Goal: Obtain resource: Download file/media

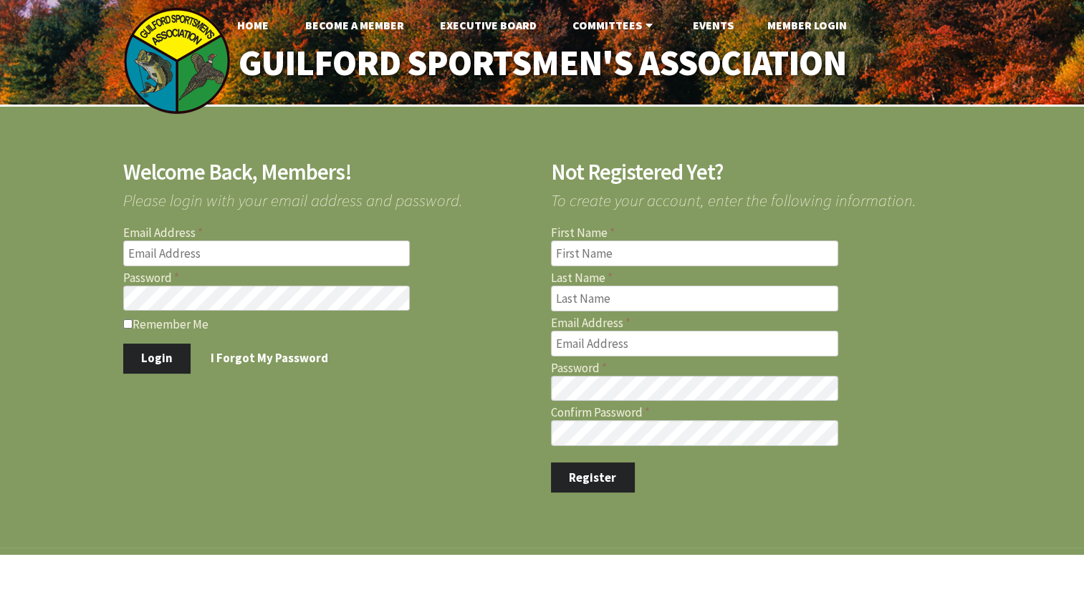
click at [342, 248] on input "Email Address" at bounding box center [266, 254] width 287 height 26
type input "[EMAIL_ADDRESS][DOMAIN_NAME]"
click at [154, 360] on button "Login" at bounding box center [157, 359] width 68 height 30
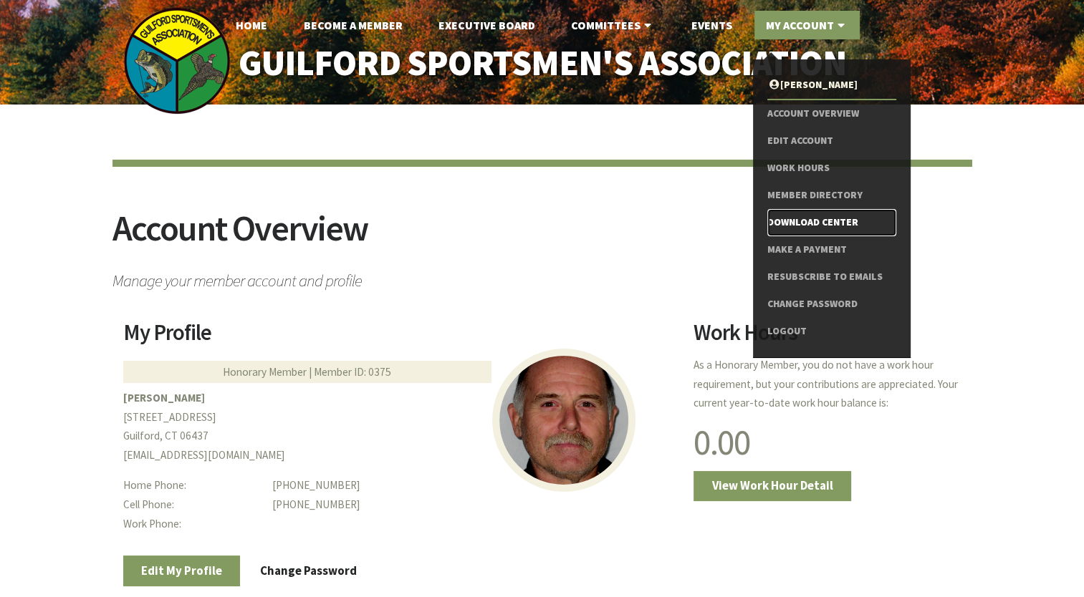
click at [812, 218] on link "Download Center" at bounding box center [831, 222] width 128 height 27
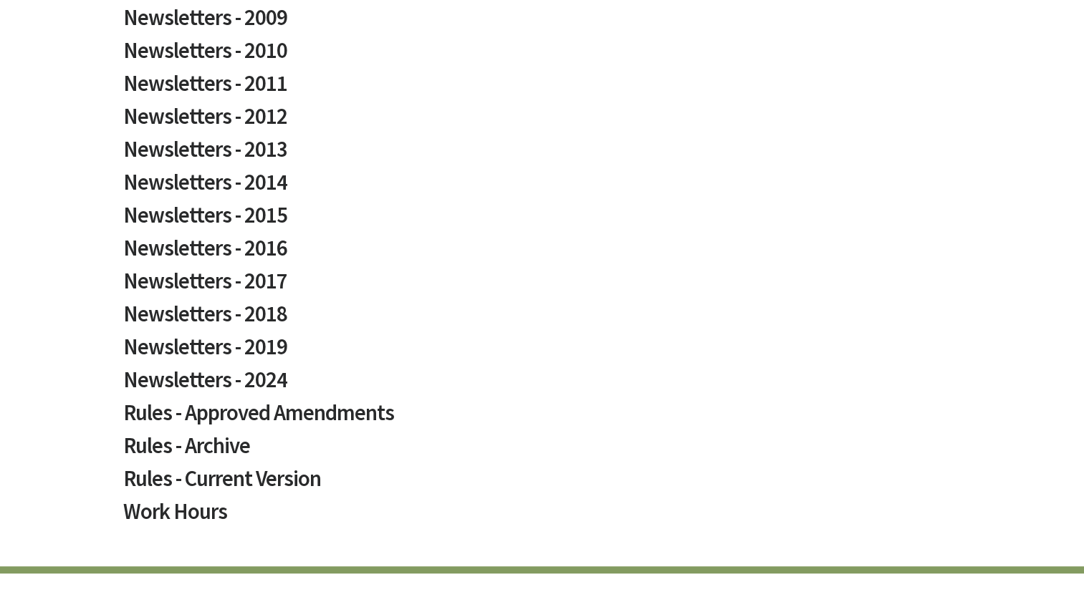
scroll to position [785, 0]
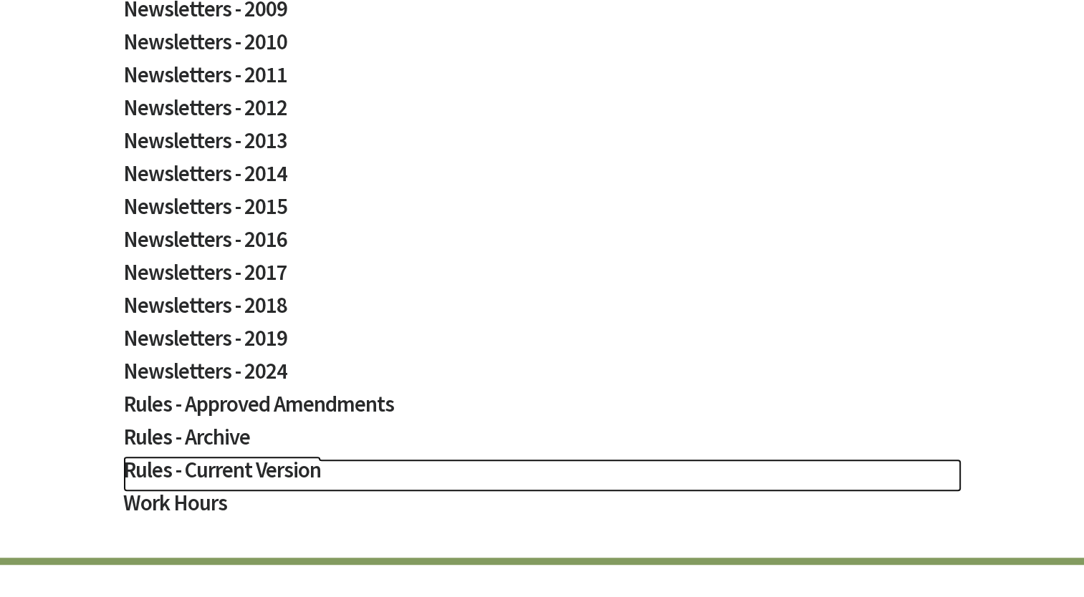
click at [231, 473] on h2 "Rules - Current Version" at bounding box center [542, 475] width 838 height 33
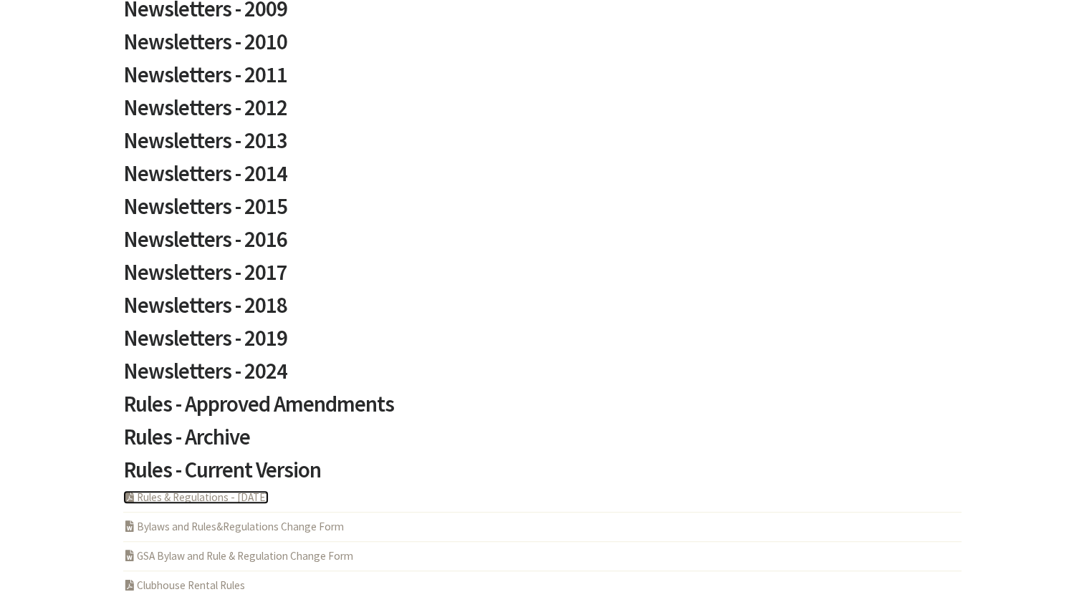
click at [196, 496] on link "PDF Acrobat Document Rules & Regulations - 5-6-2025" at bounding box center [195, 498] width 145 height 14
